Goal: Task Accomplishment & Management: Manage account settings

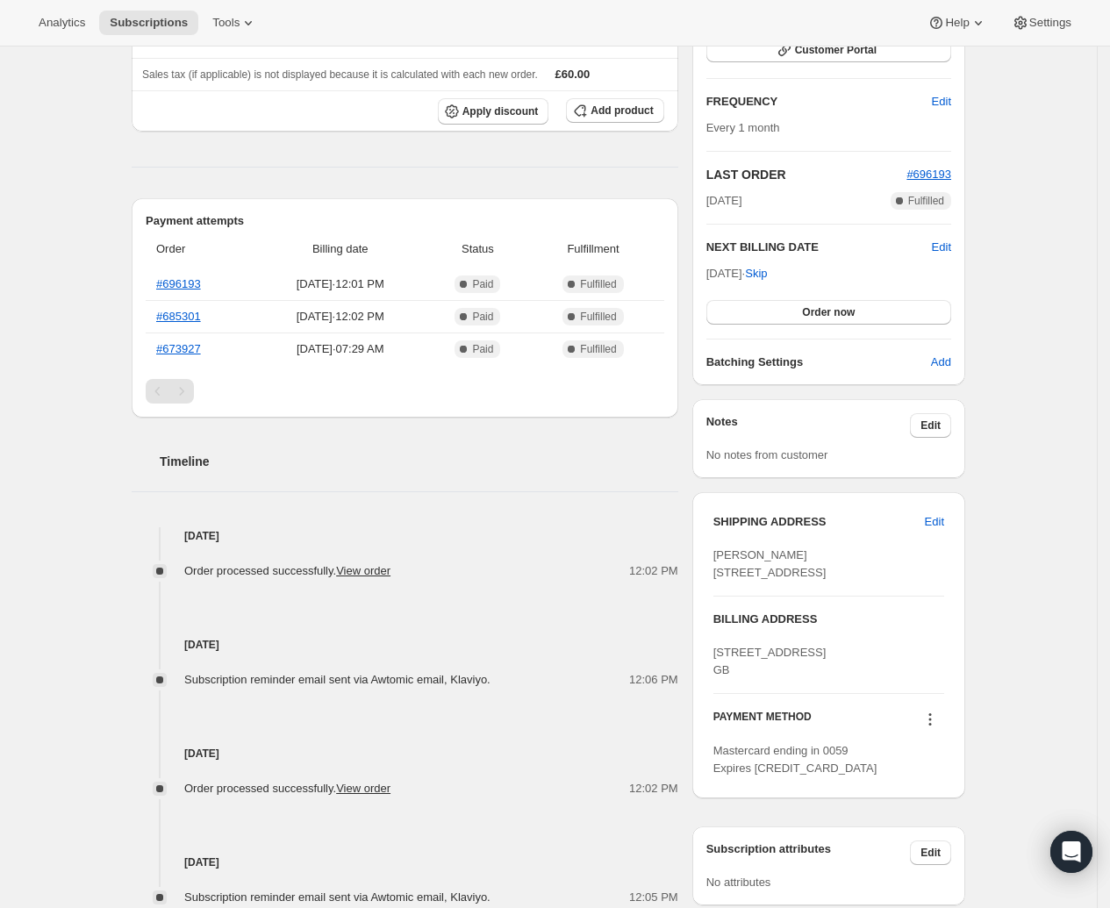
scroll to position [64, 0]
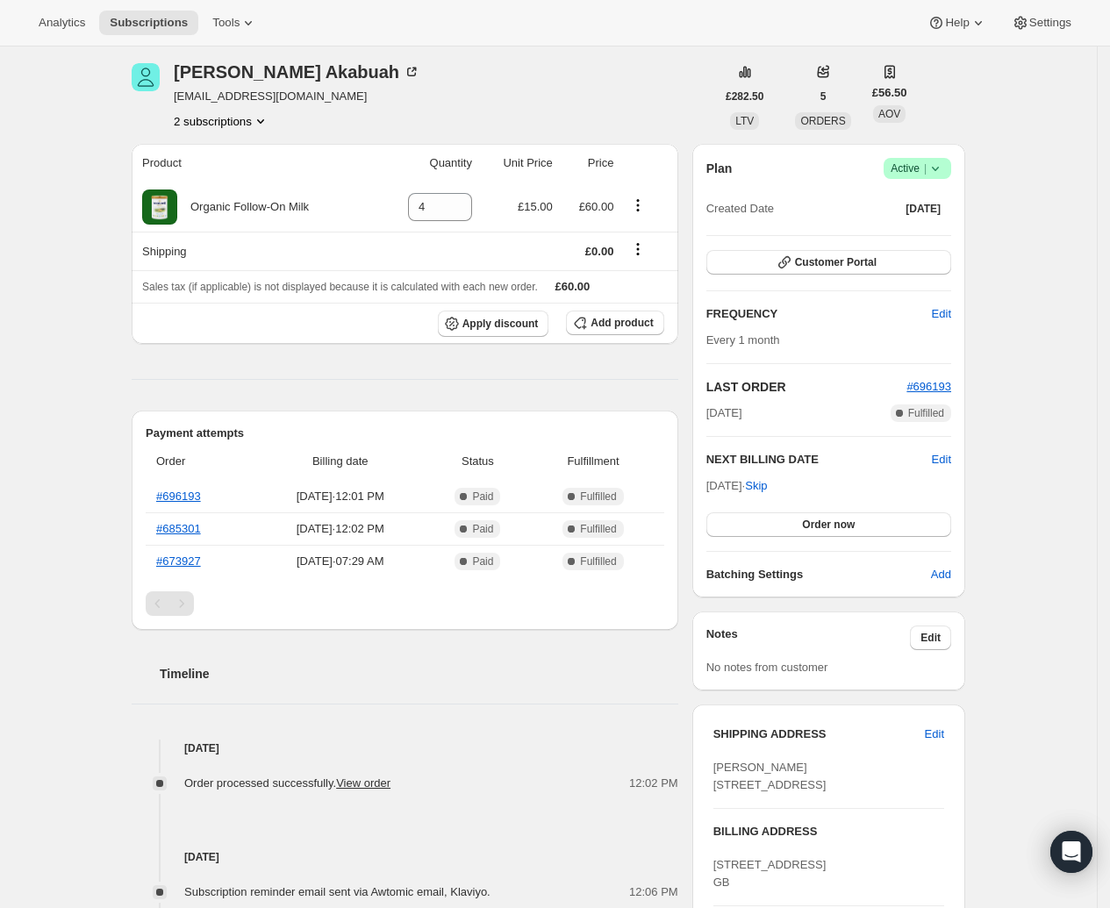
click at [940, 160] on icon at bounding box center [936, 169] width 18 height 18
click at [928, 226] on span "Cancel subscription" at bounding box center [918, 232] width 99 height 13
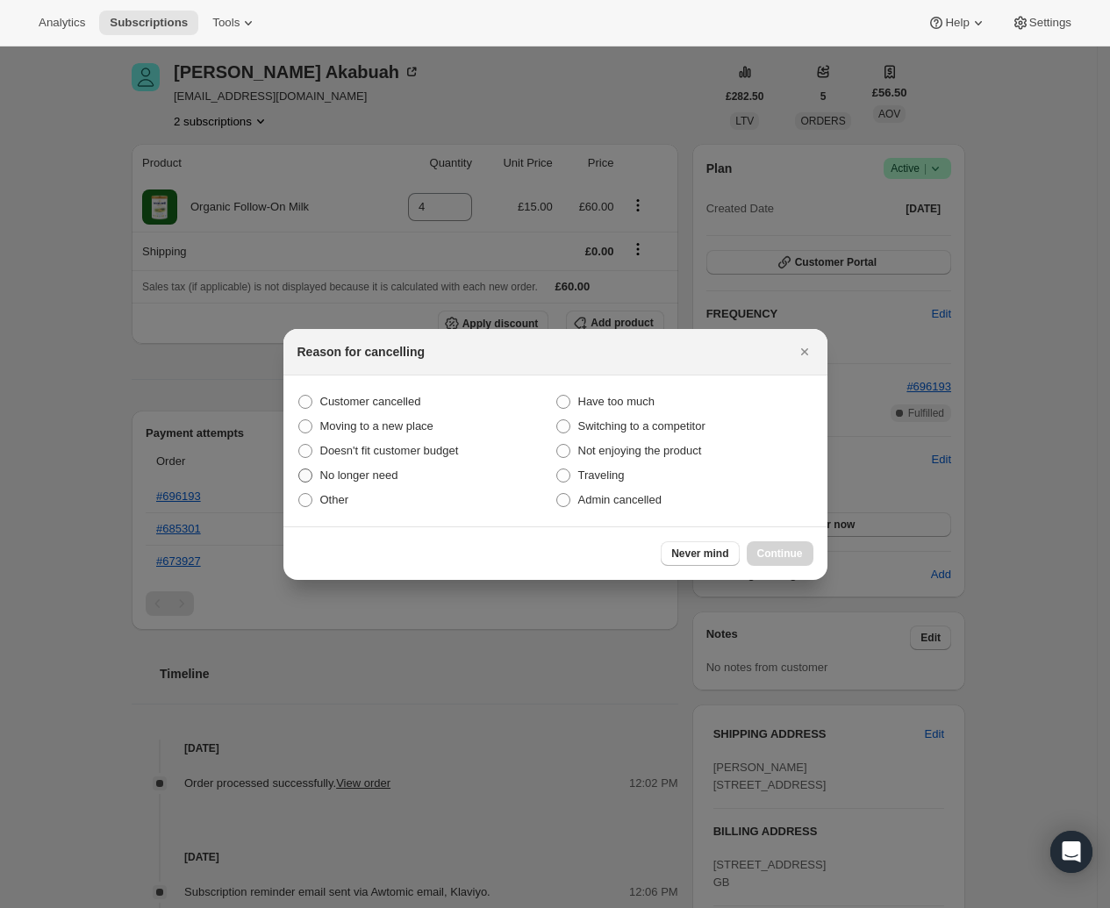
click at [340, 475] on span "No longer need" at bounding box center [359, 475] width 78 height 13
click at [299, 469] on input "No longer need" at bounding box center [298, 469] width 1 height 1
radio input "true"
click at [799, 550] on span "Continue" at bounding box center [780, 554] width 46 height 14
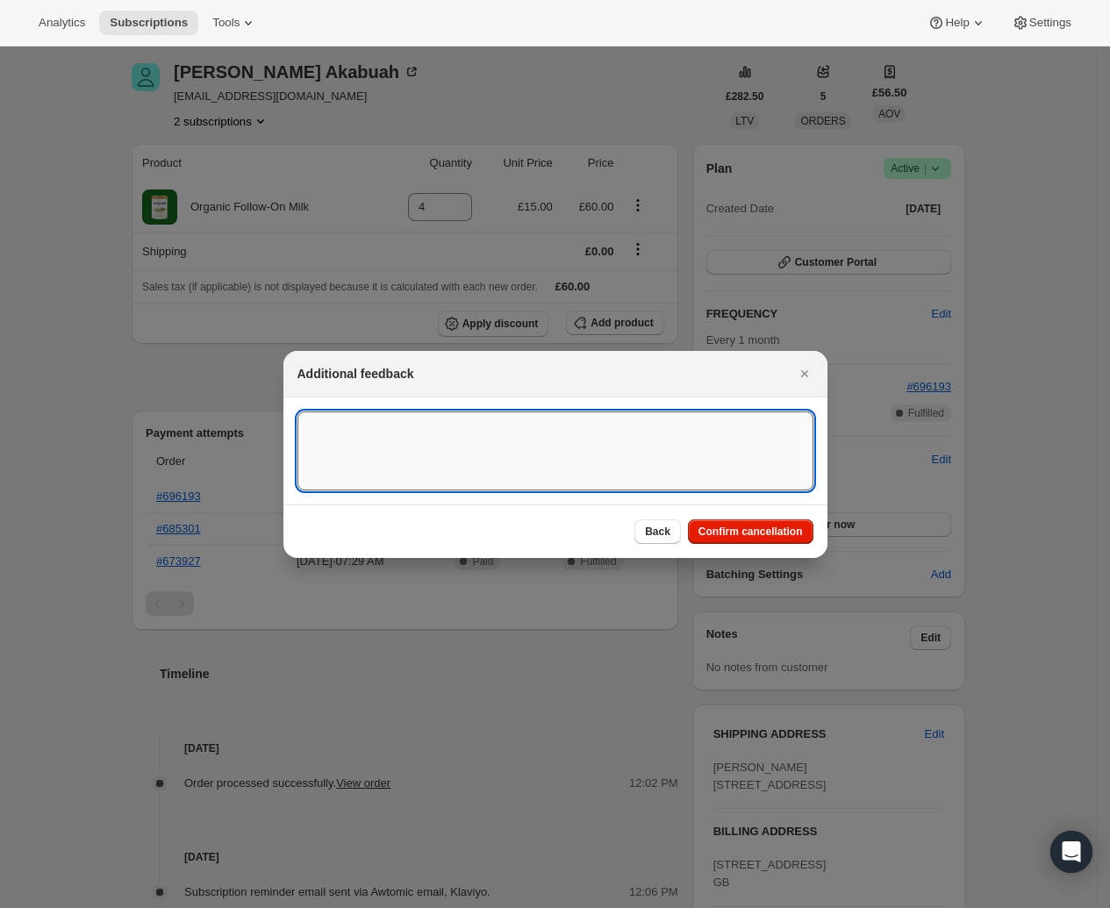
click at [298, 433] on textarea ":rbj:" at bounding box center [555, 451] width 516 height 79
type textarea "customer cancelled"
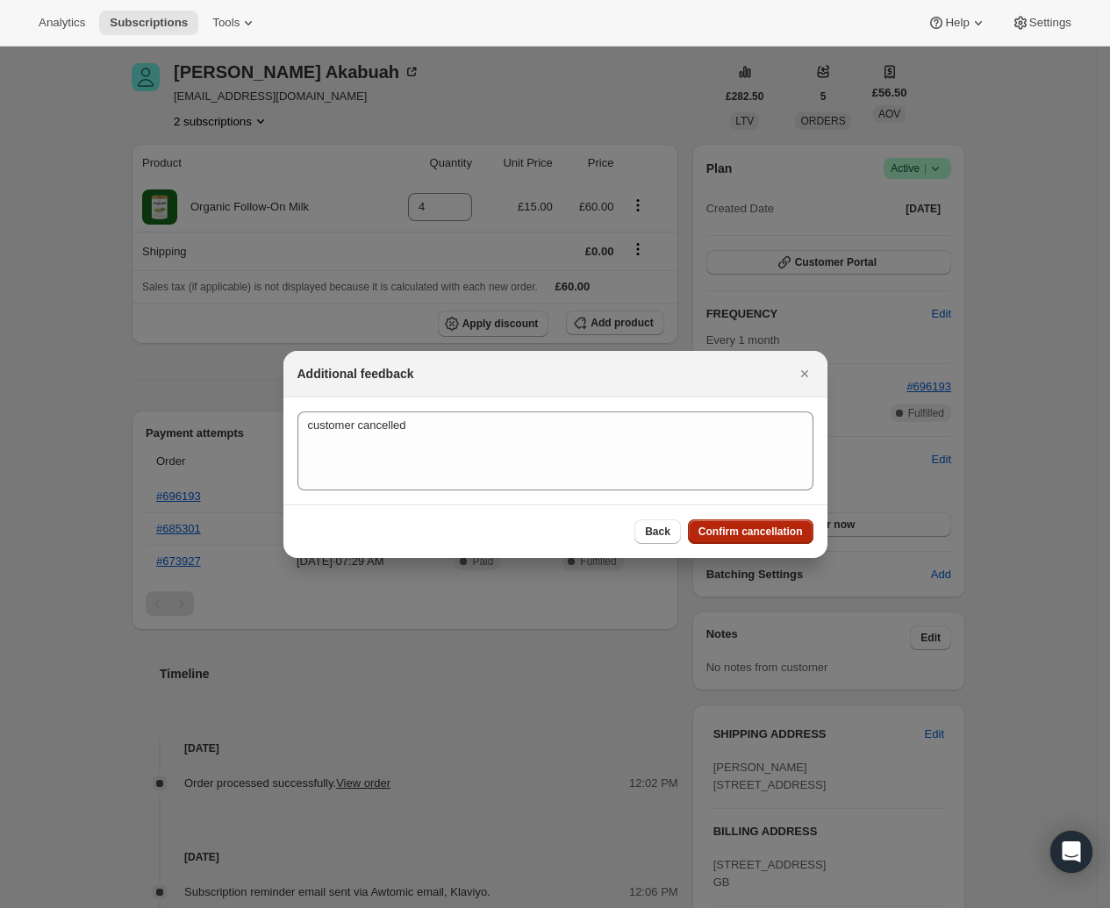
click at [788, 532] on span "Confirm cancellation" at bounding box center [750, 532] width 104 height 14
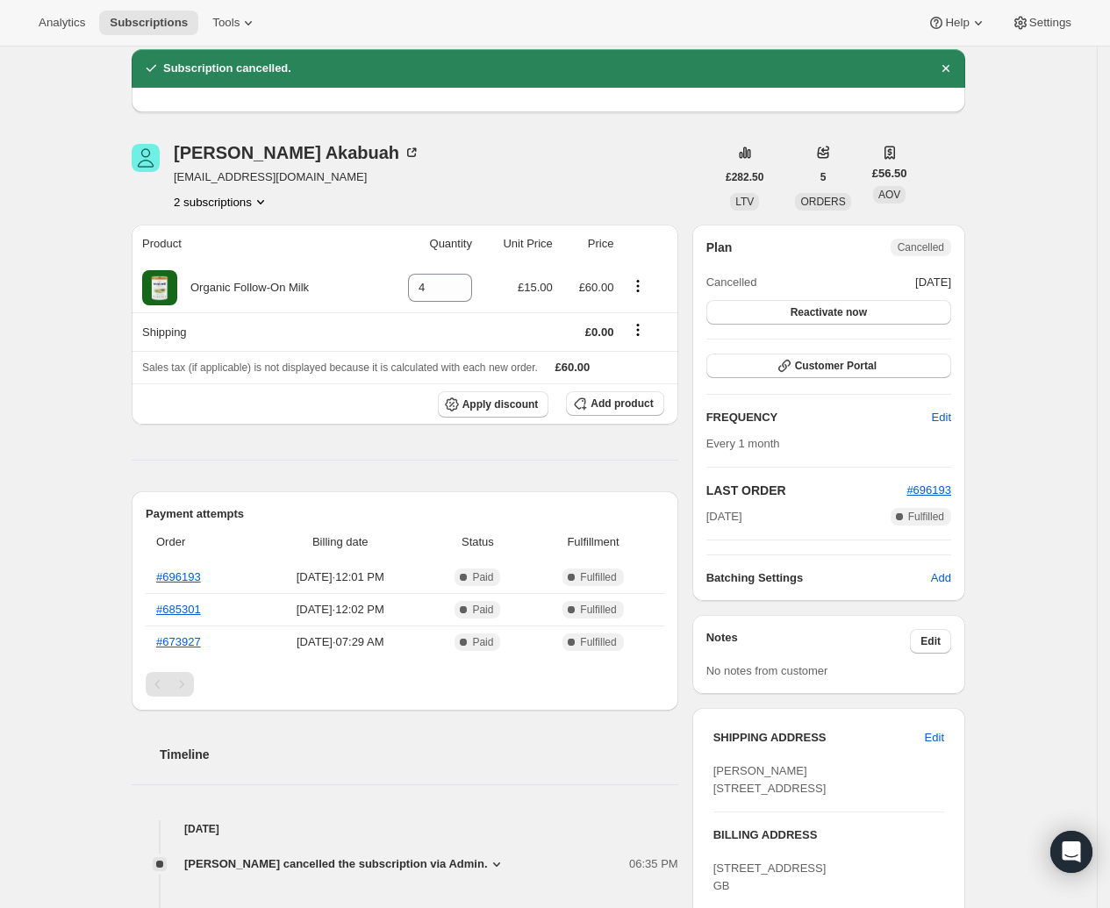
click at [1049, 463] on div "Subscription #21536964827. This page is ready Subscription #21536964827 Success…" at bounding box center [548, 698] width 1097 height 1433
